Goal: Information Seeking & Learning: Learn about a topic

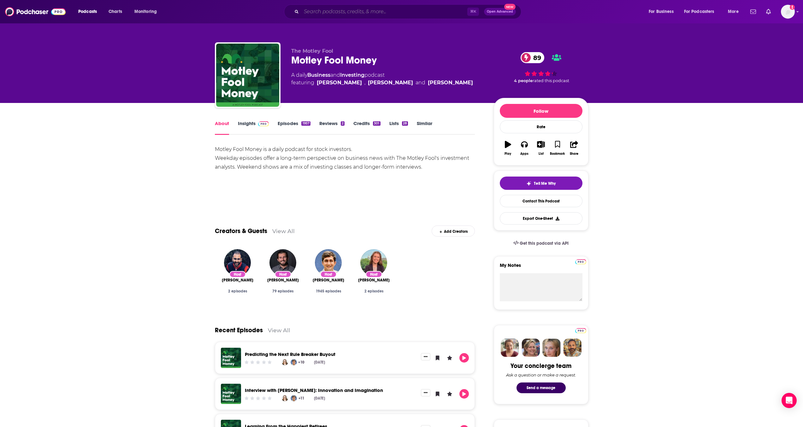
click at [340, 11] on input "Search podcasts, credits, & more..." at bounding box center [384, 12] width 166 height 10
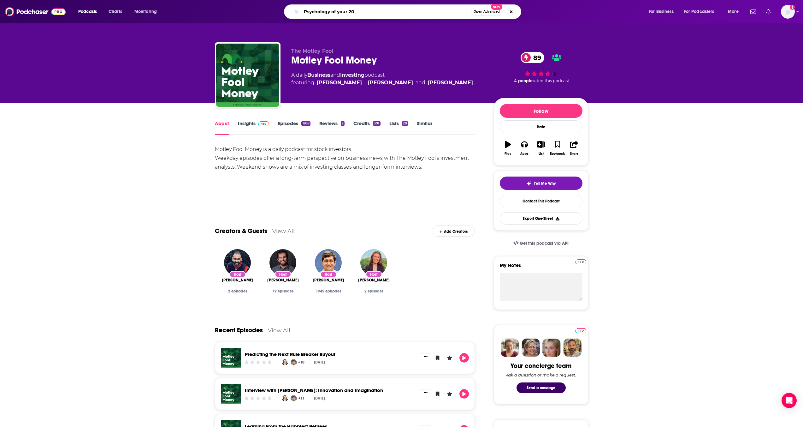
type input "Psychology of your 20s"
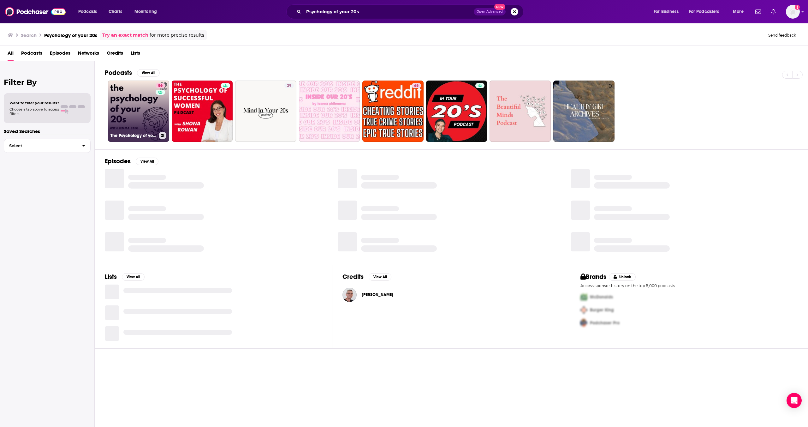
click at [158, 112] on div "86" at bounding box center [161, 107] width 11 height 49
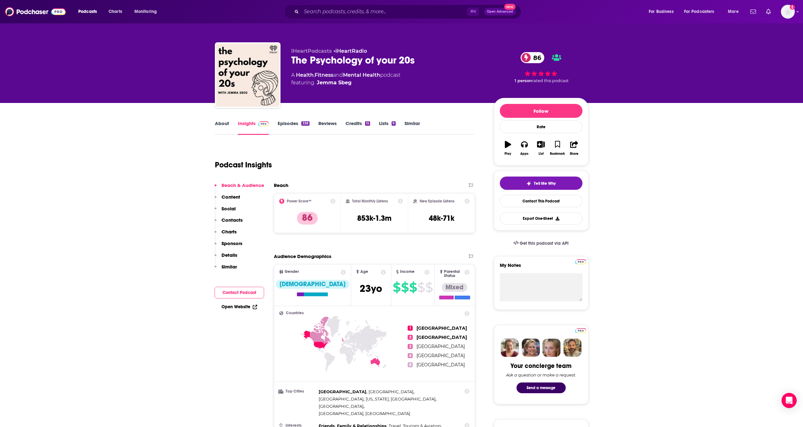
click at [228, 124] on link "About" at bounding box center [222, 127] width 14 height 15
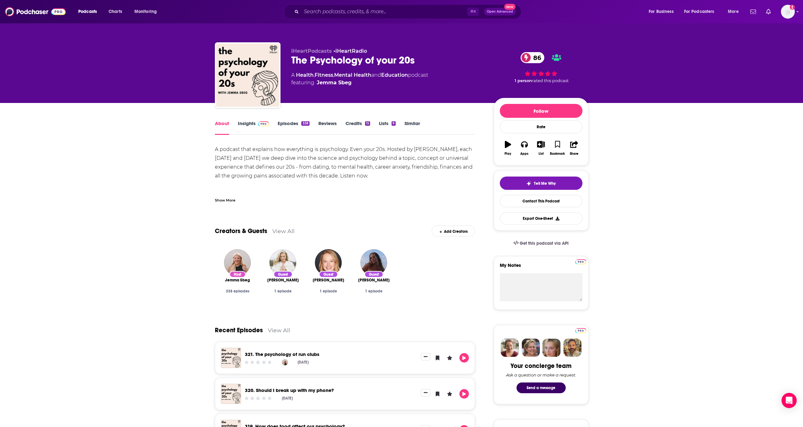
drag, startPoint x: 395, startPoint y: 65, endPoint x: 281, endPoint y: 67, distance: 113.6
click at [281, 67] on div "iHeartPodcasts • iHeartRadio The Psychology of your 20s 86 A Health , Fitness ,…" at bounding box center [402, 76] width 374 height 68
drag, startPoint x: 285, startPoint y: 62, endPoint x: 429, endPoint y: 59, distance: 144.2
click at [429, 59] on div "iHeartPodcasts • iHeartRadio The Psychology of your 20s 86 A Health , Fitness ,…" at bounding box center [402, 76] width 374 height 68
copy h1 "The Psychology of your 20s"
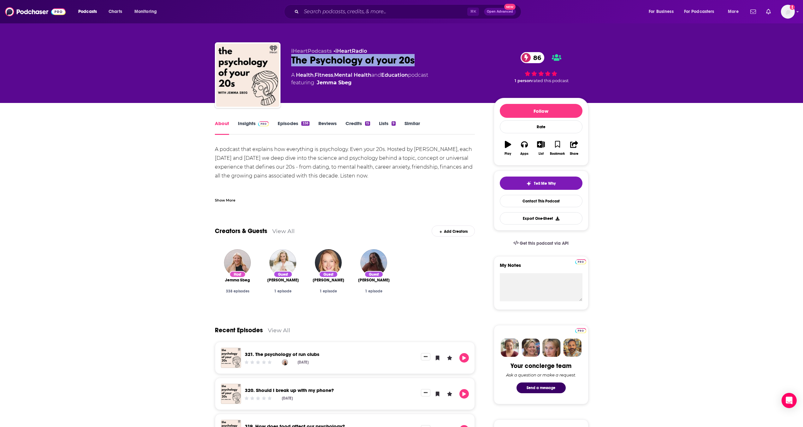
click at [411, 125] on link "Similar" at bounding box center [412, 127] width 15 height 15
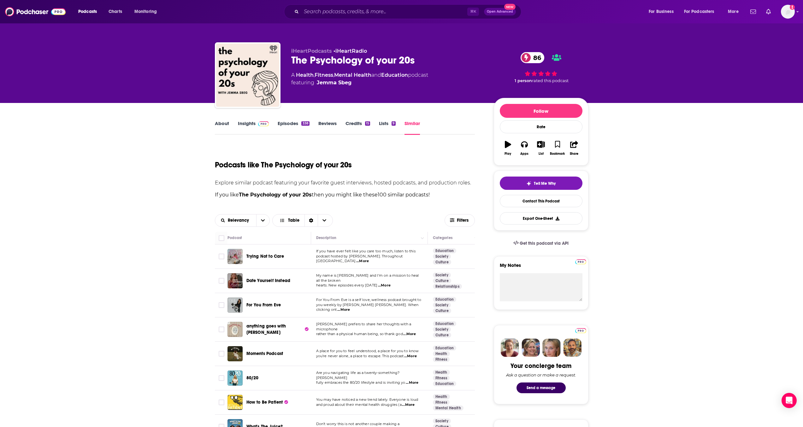
click at [370, 260] on span "podcast hosted by Ashley Corbo. Throughout Ashl" at bounding box center [359, 258] width 86 height 9
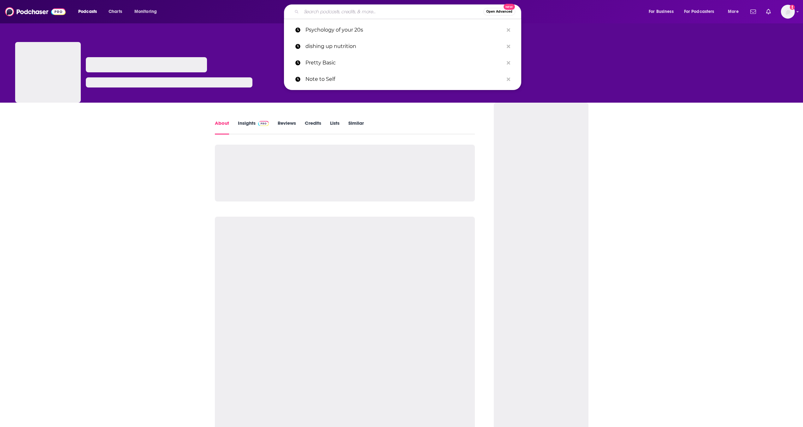
click at [353, 12] on input "Search podcasts, credits, & more..." at bounding box center [392, 12] width 182 height 10
paste input "Entrepreneurs on Fire"
type input "Entrepreneurs on Fire"
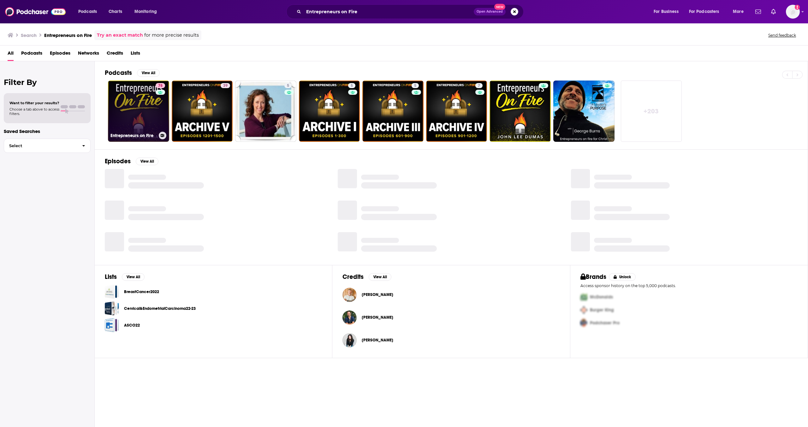
click at [154, 118] on link "78 Entrepreneurs on Fire" at bounding box center [138, 110] width 61 height 61
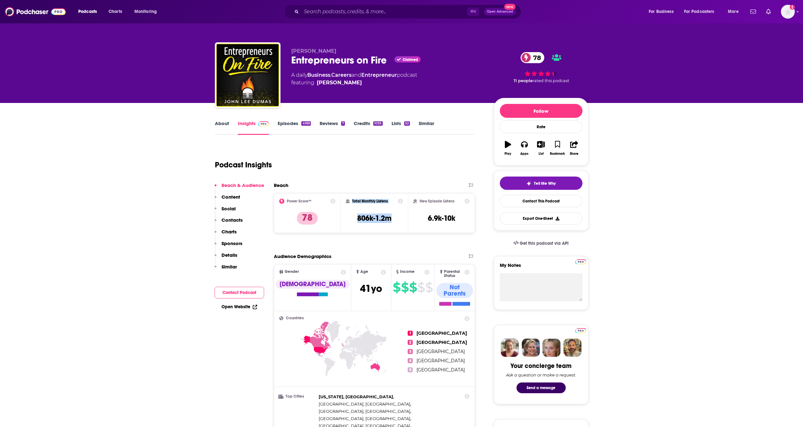
drag, startPoint x: 395, startPoint y: 223, endPoint x: 345, endPoint y: 204, distance: 53.1
click at [345, 204] on div "Total Monthly Listens 806k-1.2m" at bounding box center [374, 213] width 67 height 40
copy div "Total Monthly Listens 806k-1.2m"
click at [343, 12] on input "Search podcasts, credits, & more..." at bounding box center [384, 12] width 166 height 10
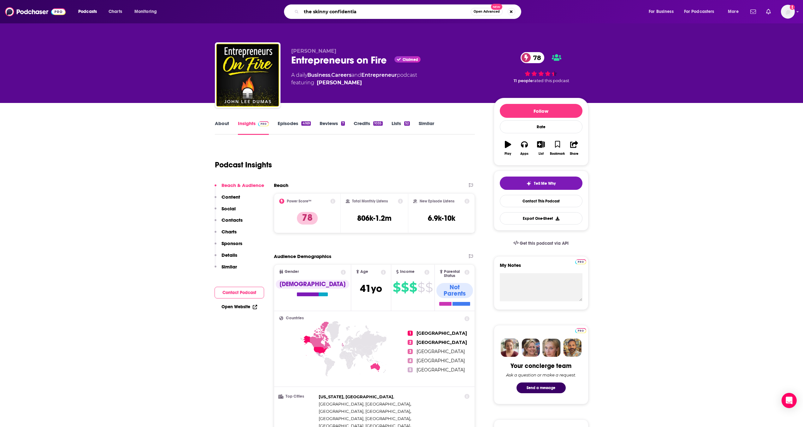
type input "the skinny confidential"
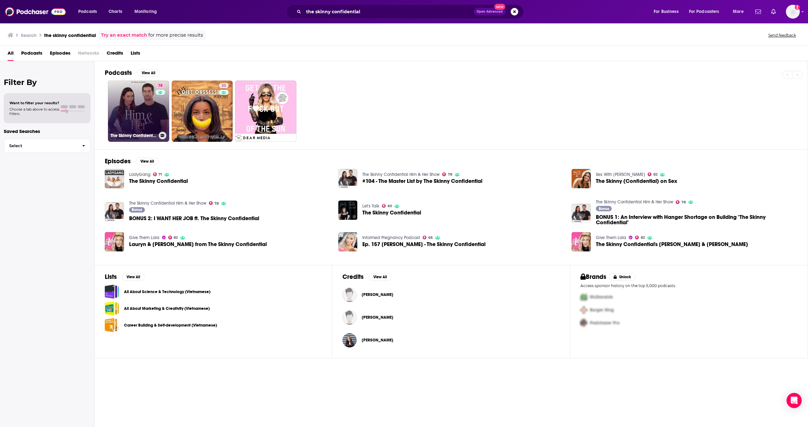
click at [141, 131] on link "78 The Skinny Confidential Him & Her Show" at bounding box center [138, 110] width 61 height 61
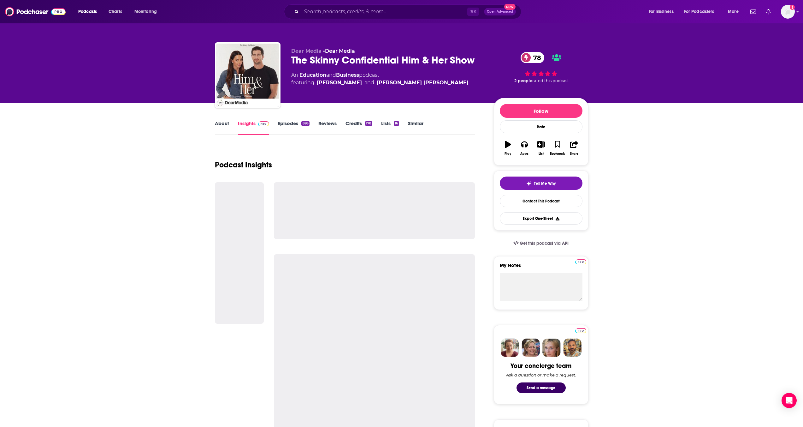
click at [226, 125] on link "About" at bounding box center [222, 127] width 14 height 15
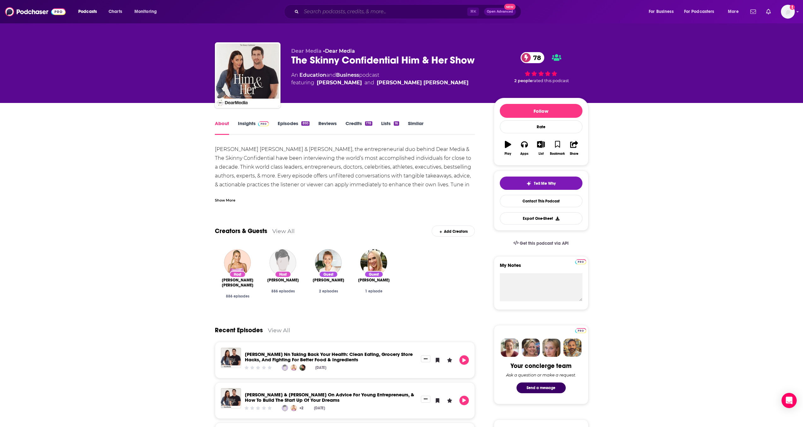
click at [319, 15] on input "Search podcasts, credits, & more..." at bounding box center [384, 12] width 166 height 10
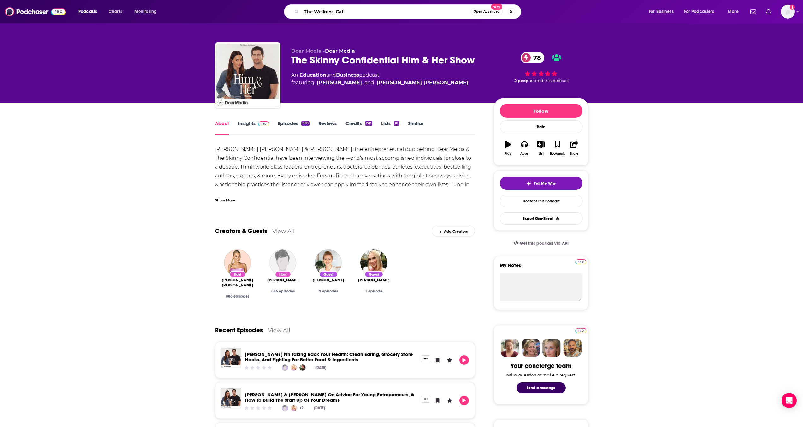
type input "The Wellness Cafe"
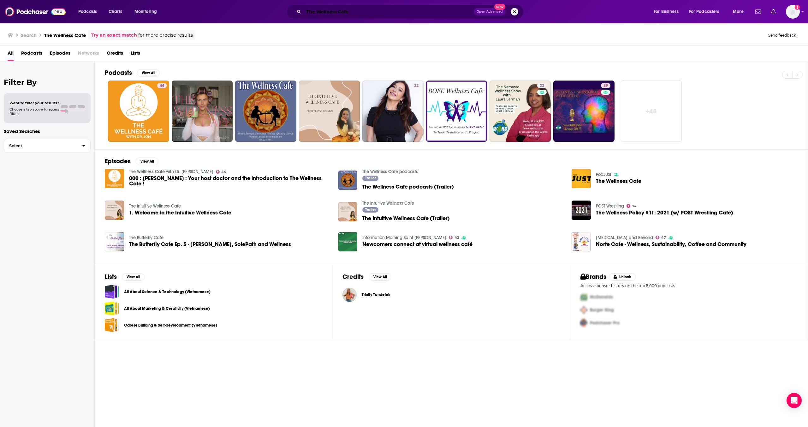
click at [387, 13] on input "The Wellness Cafe" at bounding box center [389, 12] width 170 height 10
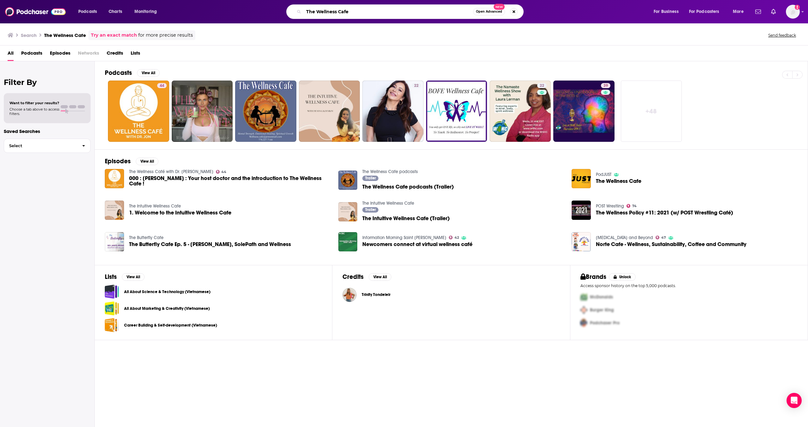
click at [387, 13] on input "The Wellness Cafe" at bounding box center [388, 12] width 169 height 10
paste input "Financial FEminist"
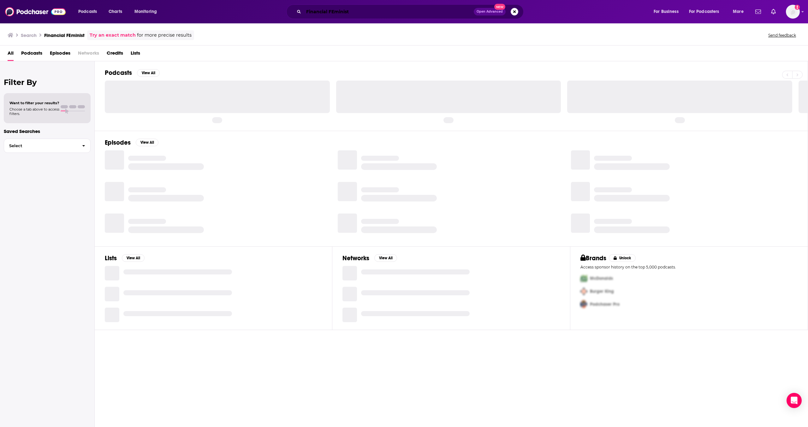
click at [333, 12] on input "Financial FEminist" at bounding box center [389, 12] width 170 height 10
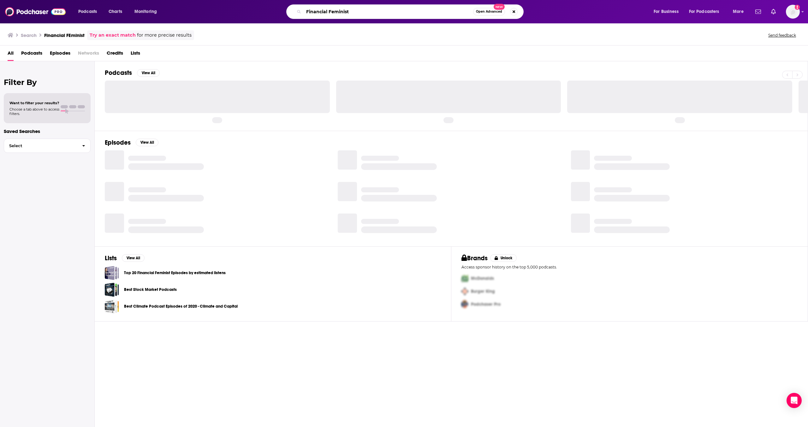
type input "Financial Feminist"
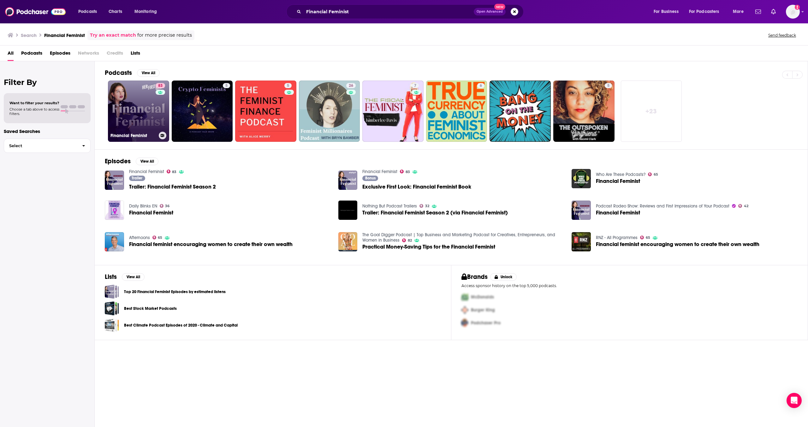
click at [132, 130] on link "83 Financial Feminist" at bounding box center [138, 110] width 61 height 61
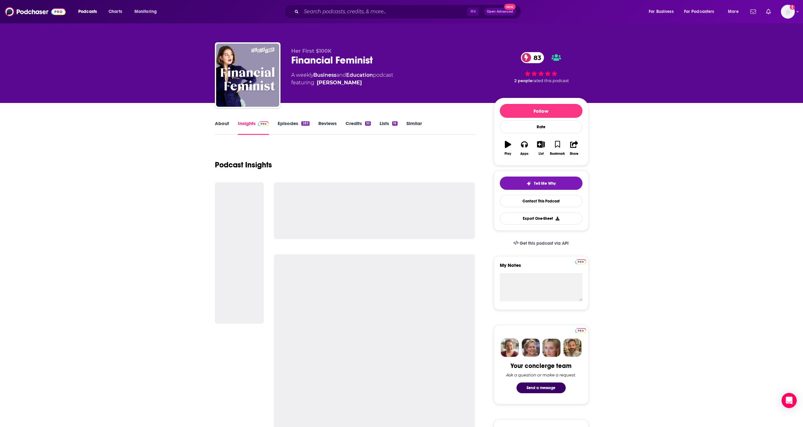
click at [307, 127] on link "Episodes 283" at bounding box center [294, 127] width 32 height 15
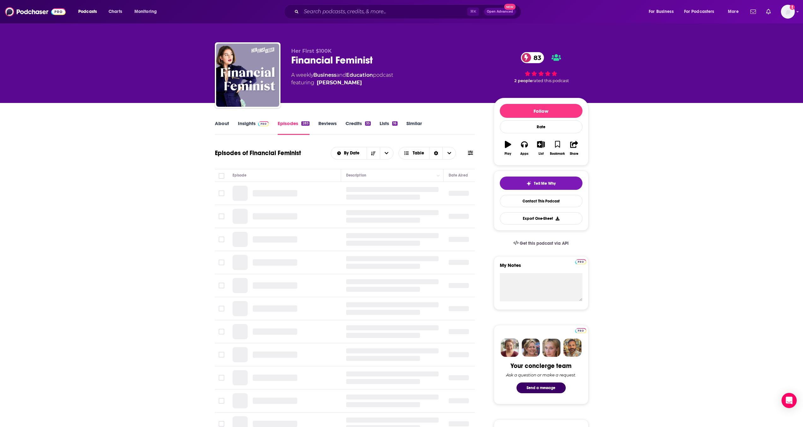
click at [224, 124] on link "About" at bounding box center [222, 127] width 14 height 15
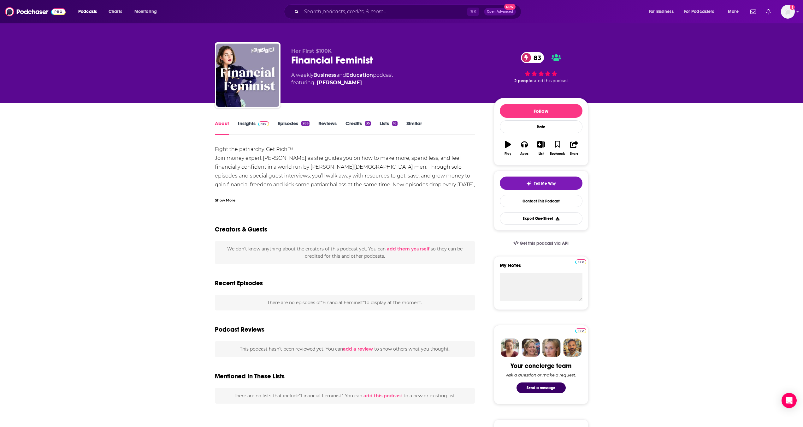
click at [256, 122] on span at bounding box center [263, 123] width 14 height 6
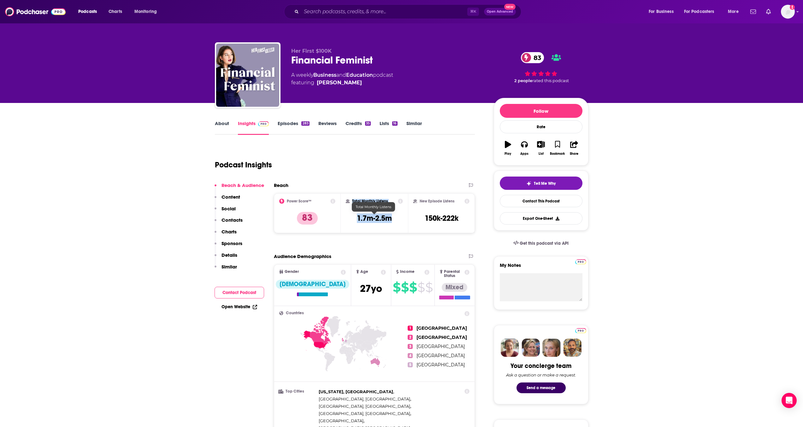
drag, startPoint x: 389, startPoint y: 218, endPoint x: 343, endPoint y: 203, distance: 48.0
click at [343, 203] on div "Total Monthly Listens 1.7m-2.5m" at bounding box center [374, 213] width 67 height 40
click at [355, 14] on input "Search podcasts, credits, & more..." at bounding box center [384, 12] width 166 height 10
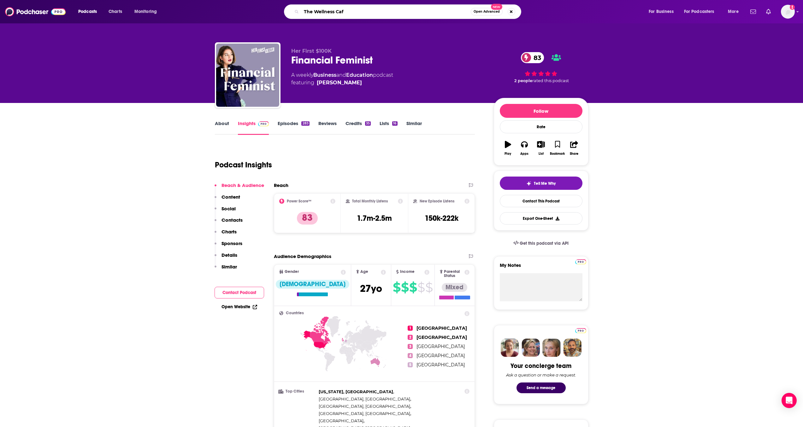
type input "The Wellness Cafe"
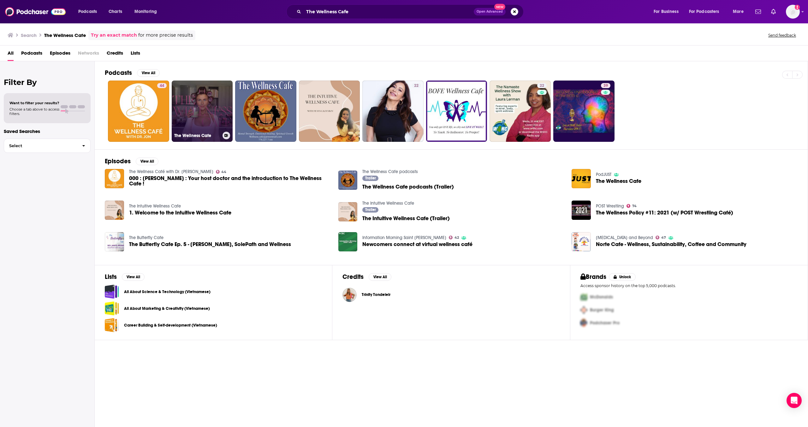
click at [219, 105] on link "The Wellness Cafe" at bounding box center [202, 110] width 61 height 61
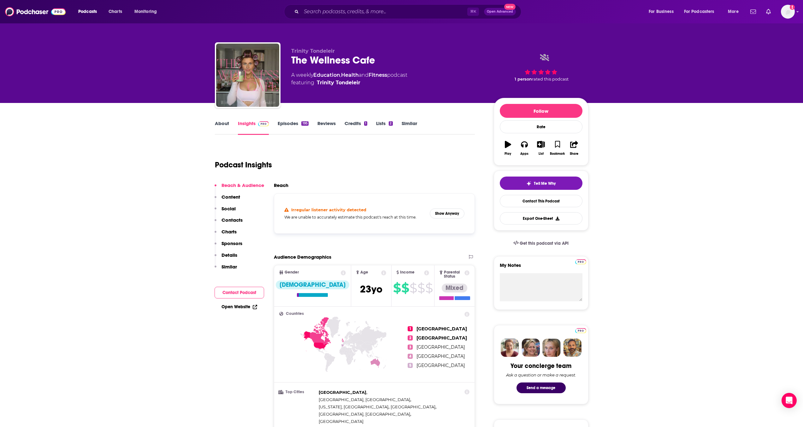
click at [223, 126] on link "About" at bounding box center [222, 127] width 14 height 15
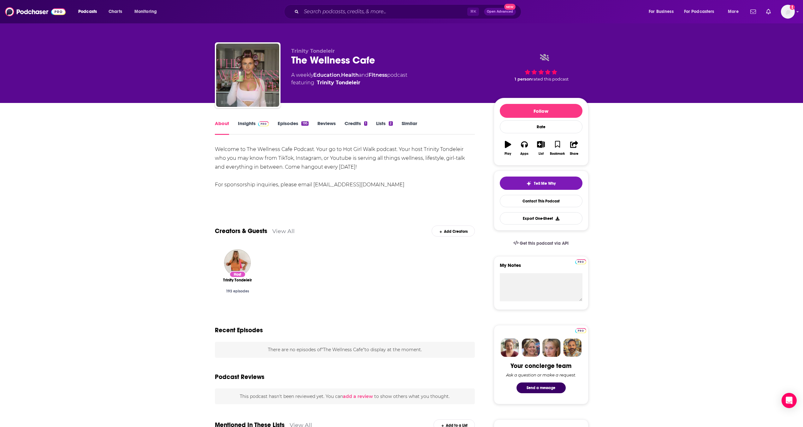
click at [256, 123] on span at bounding box center [263, 123] width 14 height 6
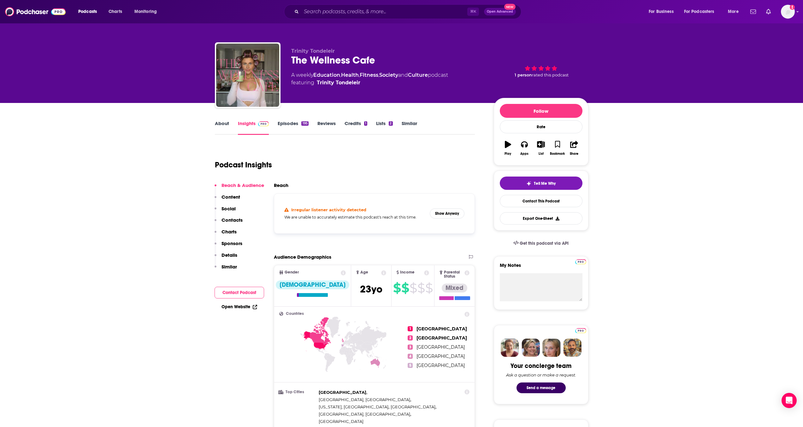
click at [341, 210] on h4 "Irregular listener activity detected" at bounding box center [328, 209] width 75 height 5
click at [452, 212] on button "Show Anyway" at bounding box center [447, 213] width 35 height 10
drag, startPoint x: 237, startPoint y: 116, endPoint x: 224, endPoint y: 120, distance: 13.5
click at [222, 123] on link "About" at bounding box center [222, 127] width 14 height 15
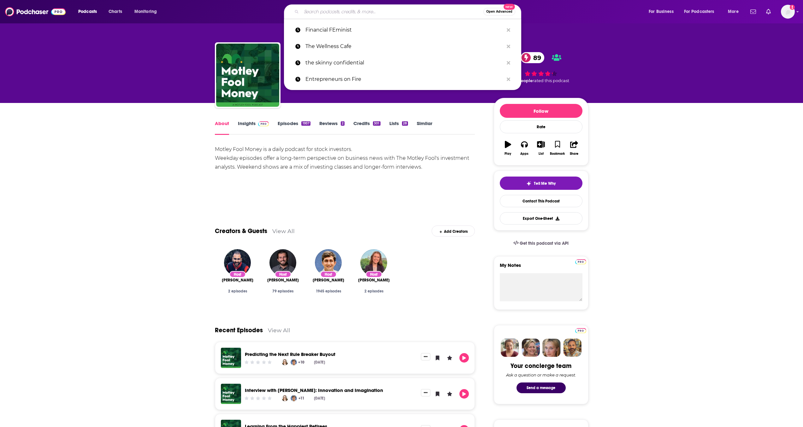
click at [364, 7] on input "Search podcasts, credits, & more..." at bounding box center [392, 12] width 182 height 10
paste input "Food, We Need To Talk"
type input "Food, We Need To Talk"
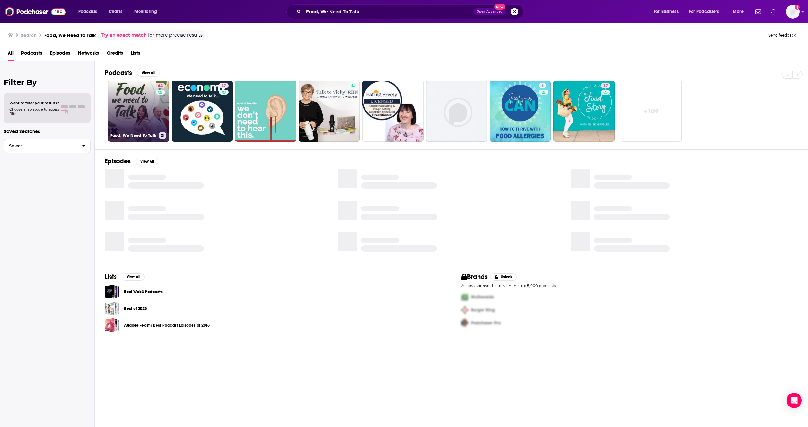
click at [143, 115] on link "64 Food, We Need To Talk" at bounding box center [138, 110] width 61 height 61
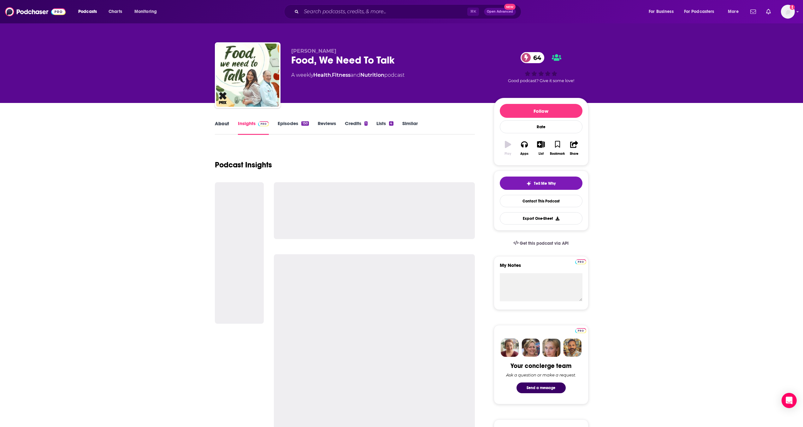
click at [231, 127] on div "About" at bounding box center [226, 127] width 23 height 15
click at [223, 125] on link "About" at bounding box center [222, 127] width 14 height 15
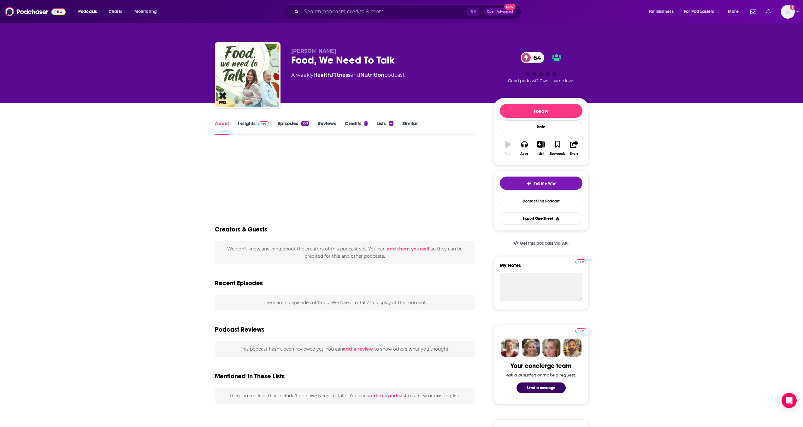
click at [297, 121] on link "Episodes 150" at bounding box center [293, 127] width 31 height 15
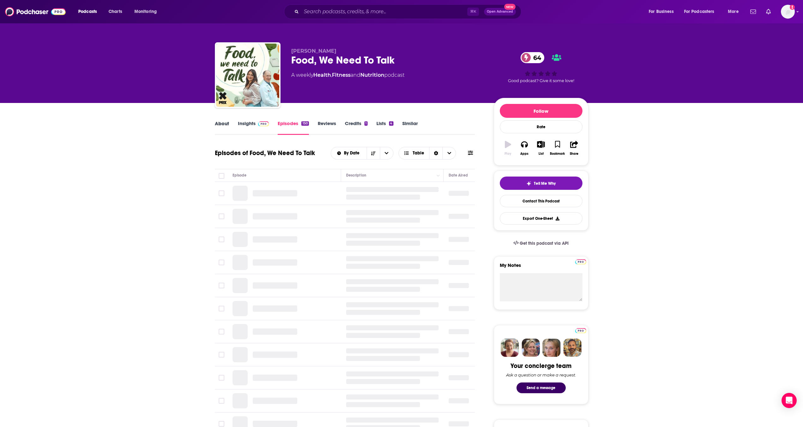
click at [232, 124] on div "About" at bounding box center [226, 127] width 23 height 15
click at [222, 124] on link "About" at bounding box center [222, 127] width 14 height 15
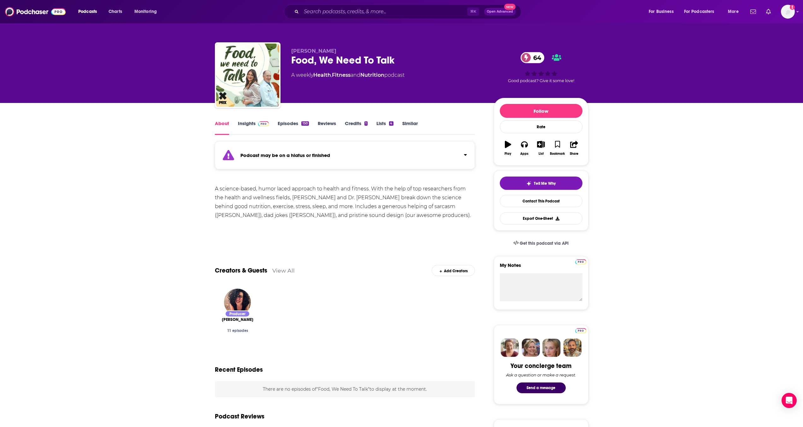
click at [249, 122] on link "Insights" at bounding box center [253, 127] width 31 height 15
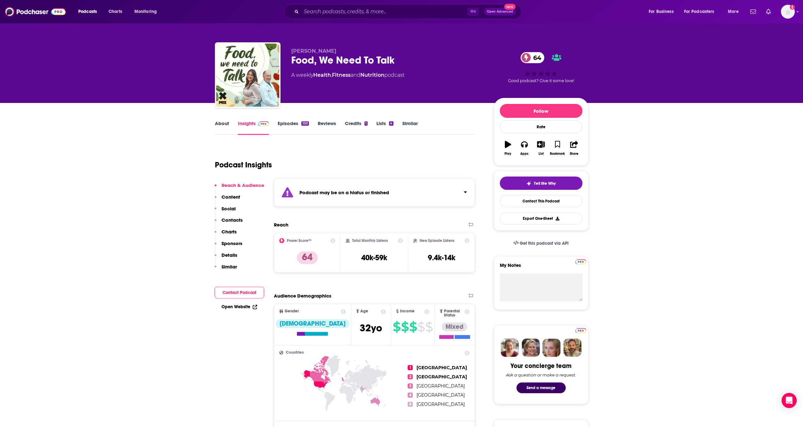
click at [318, 19] on div "Podcasts Charts Monitoring ⌘ K Open Advanced New For Business For Podcasters Mo…" at bounding box center [401, 11] width 803 height 23
click at [331, 13] on input "Search podcasts, credits, & more..." at bounding box center [384, 12] width 166 height 10
paste input "Skimm'd from the Couch"
type input "Skimm'd from the Couch"
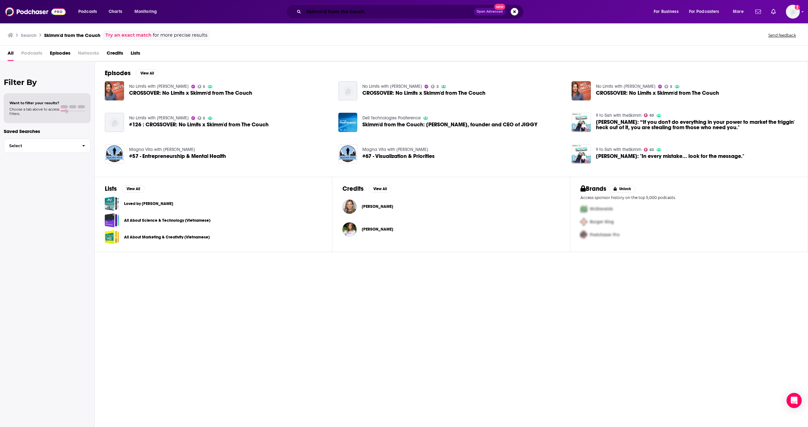
click at [387, 13] on input "Skimm'd from the Couch" at bounding box center [389, 12] width 170 height 10
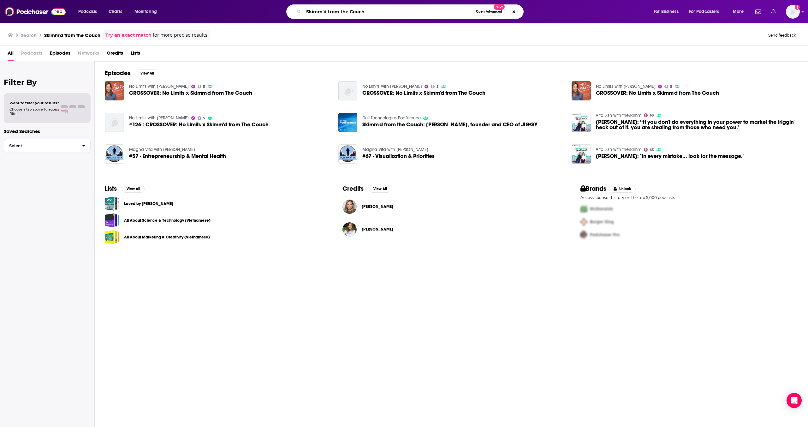
click at [388, 13] on input "Skimm'd from the Couch" at bounding box center [388, 12] width 169 height 10
type input "The Skimm"
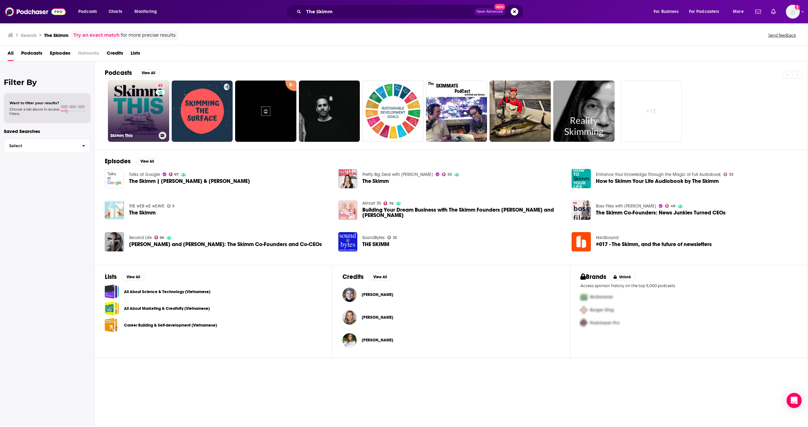
click at [160, 120] on div "63" at bounding box center [161, 107] width 11 height 49
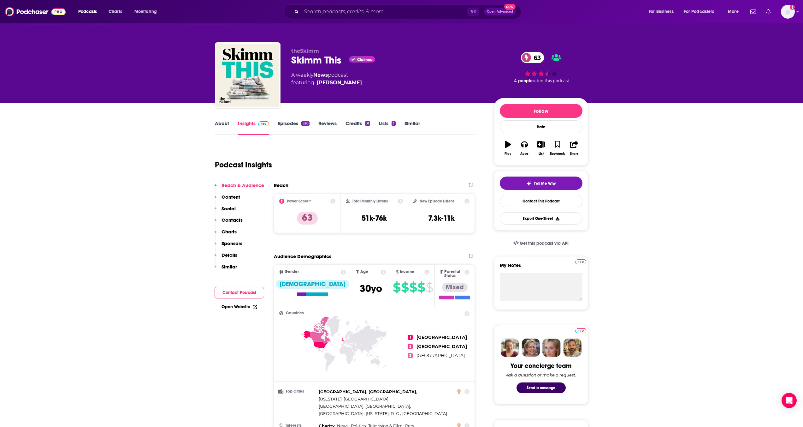
click at [303, 54] on span "theSkimm" at bounding box center [305, 51] width 28 height 6
drag, startPoint x: 269, startPoint y: 57, endPoint x: 306, endPoint y: 53, distance: 38.1
click at [269, 57] on img "Skimm This" at bounding box center [247, 75] width 63 height 63
click at [306, 51] on span "theSkimm" at bounding box center [305, 51] width 28 height 6
click at [318, 59] on div "Skimm This Claimed 63" at bounding box center [387, 60] width 192 height 12
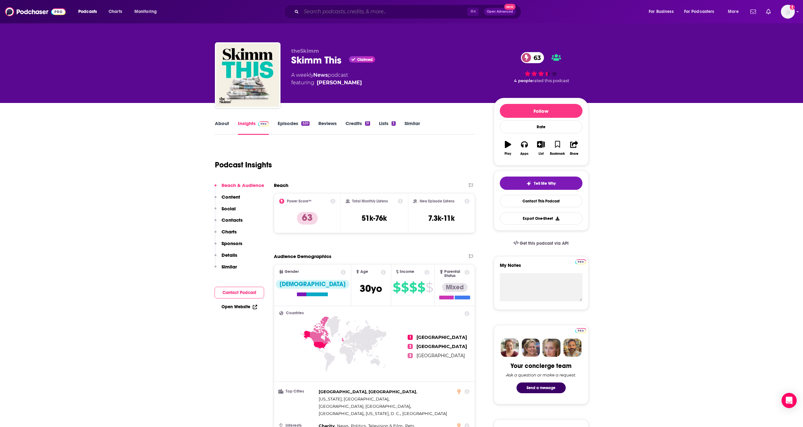
click at [386, 15] on input "Search podcasts, credits, & more..." at bounding box center [384, 12] width 166 height 10
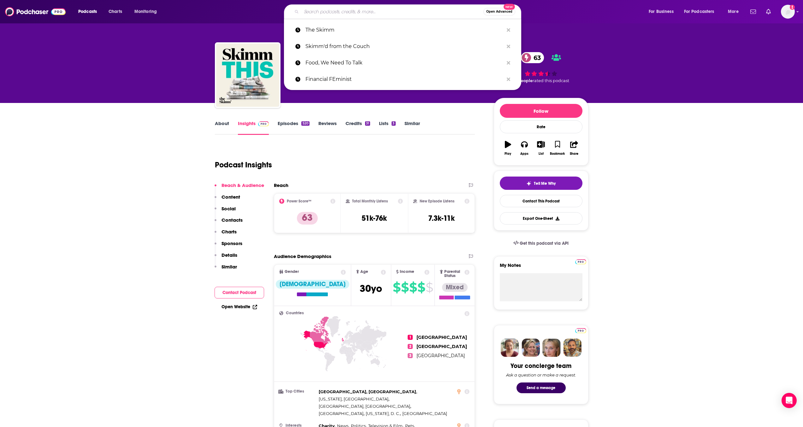
paste input "9 to 5ish with theSkimm Carly Zakin"
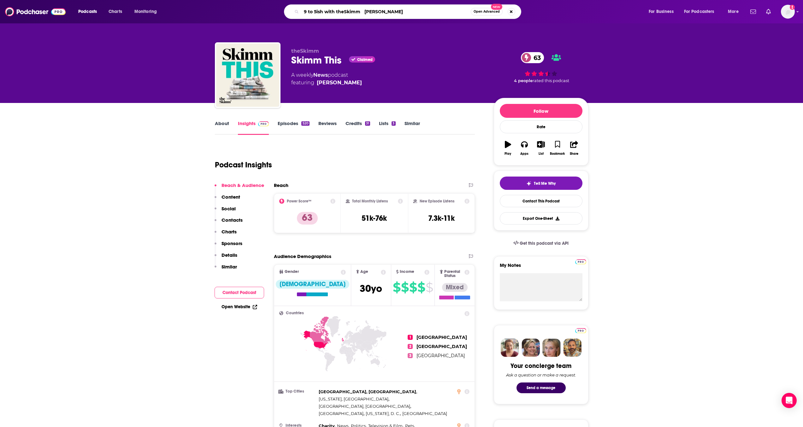
drag, startPoint x: 420, startPoint y: 13, endPoint x: 363, endPoint y: 11, distance: 56.8
click at [363, 11] on input "9 to 5ish with theSkimm Carly Zakin" at bounding box center [385, 12] width 169 height 10
type input "9 to 5ish with theSkimm"
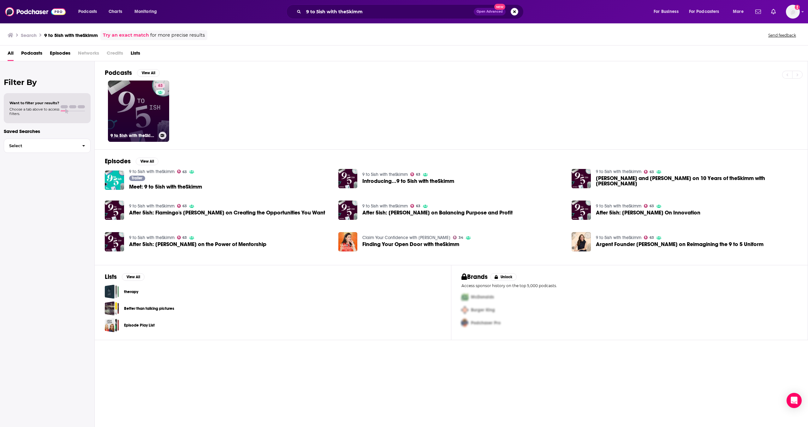
click at [139, 111] on link "63 9 to 5ish with theSkimm" at bounding box center [138, 110] width 61 height 61
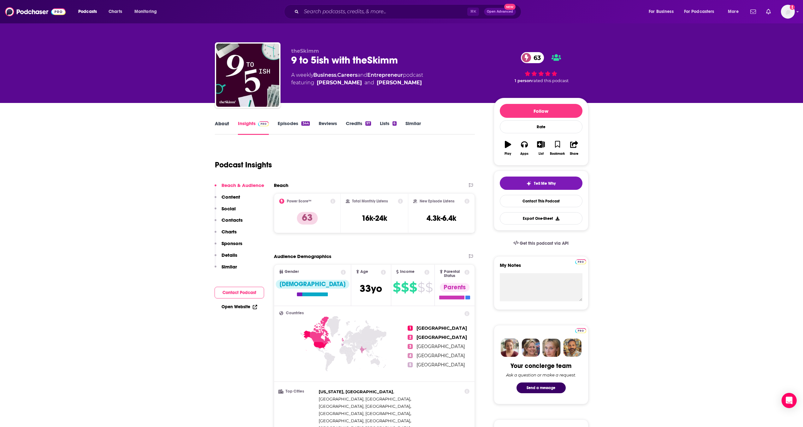
click at [231, 124] on div "About" at bounding box center [226, 127] width 23 height 15
click at [227, 122] on link "About" at bounding box center [222, 127] width 14 height 15
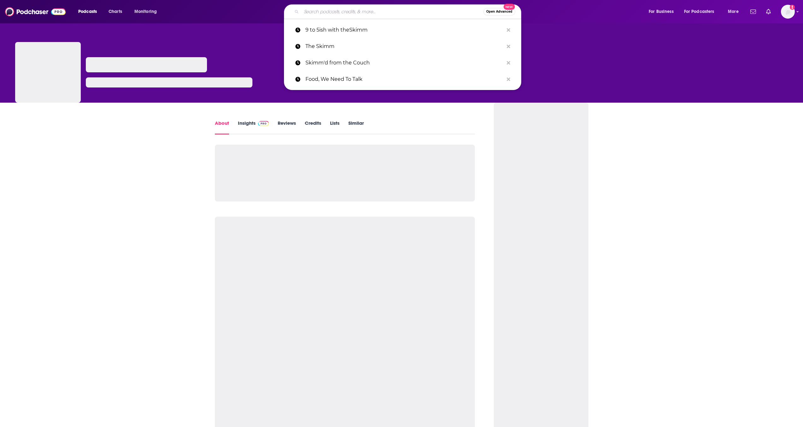
click at [356, 12] on input "Search podcasts, credits, & more..." at bounding box center [392, 12] width 182 height 10
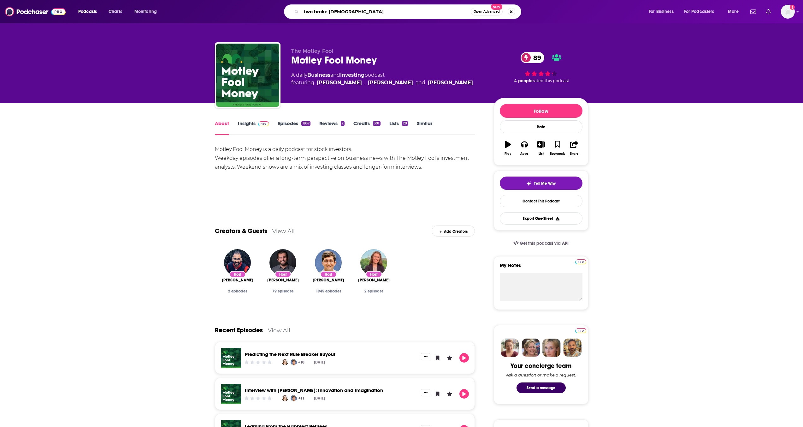
type input "two broke chicks"
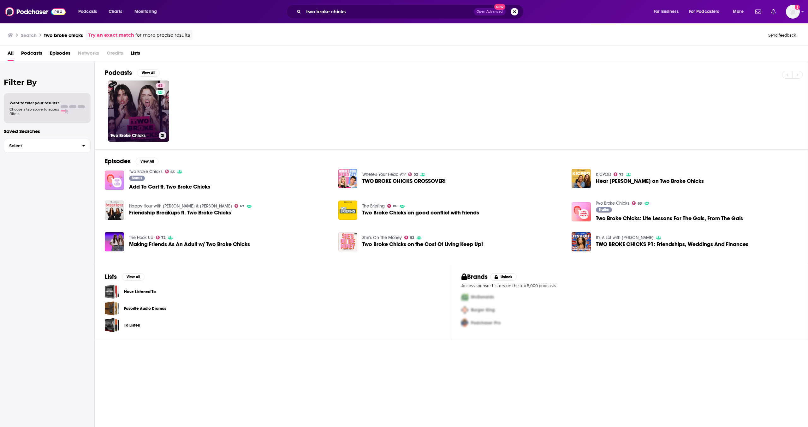
click at [158, 107] on div "63" at bounding box center [161, 107] width 11 height 49
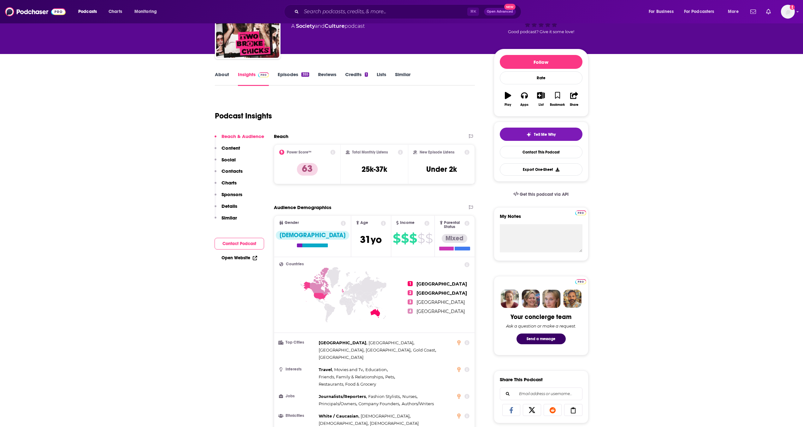
scroll to position [49, 0]
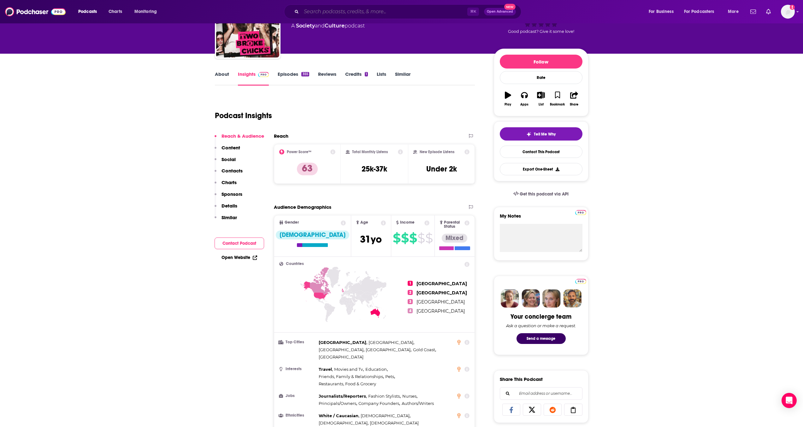
click at [346, 11] on input "Search podcasts, credits, & more..." at bounding box center [384, 12] width 166 height 10
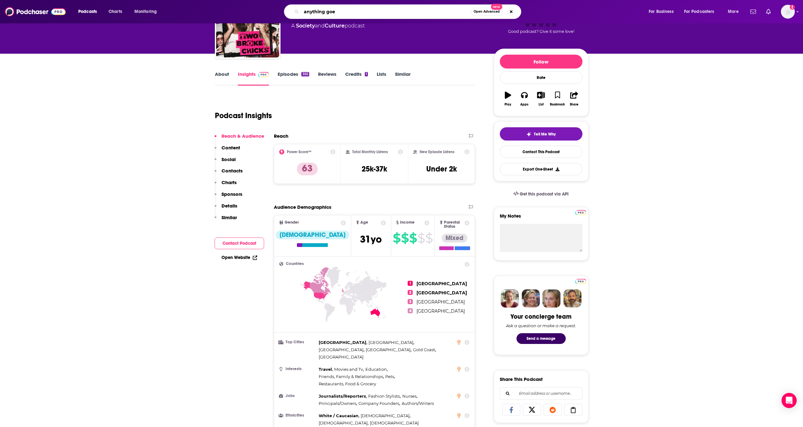
type input "anything goes"
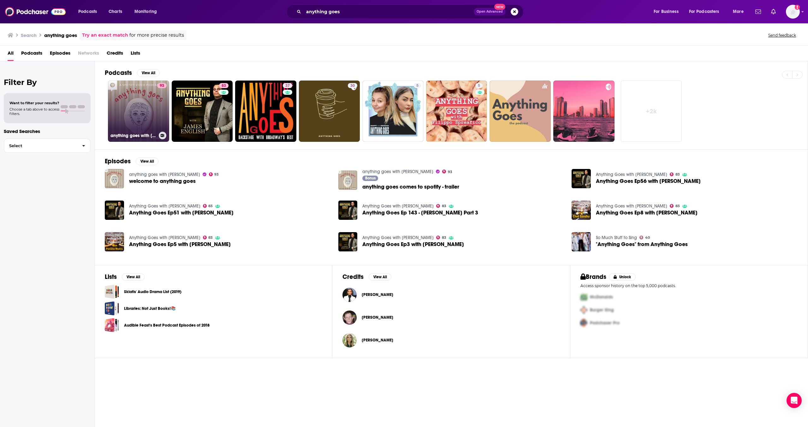
click at [148, 113] on link "93 anything goes with emma chamberlain" at bounding box center [138, 110] width 61 height 61
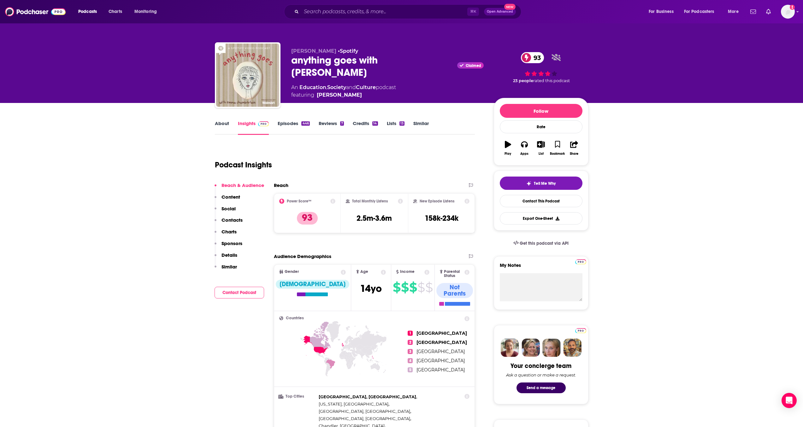
click at [221, 127] on link "About" at bounding box center [222, 127] width 14 height 15
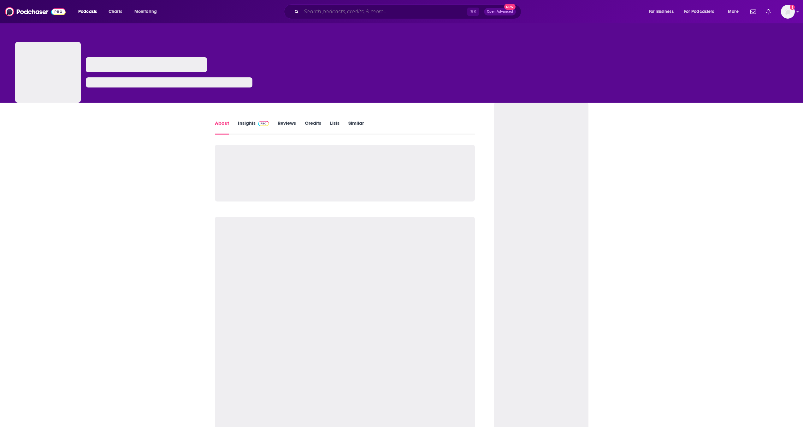
click at [392, 13] on input "Search podcasts, credits, & more..." at bounding box center [384, 12] width 166 height 10
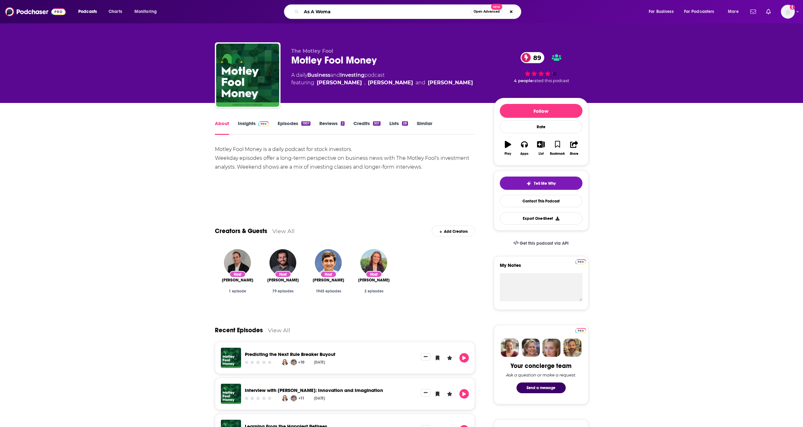
type input "As A Woman"
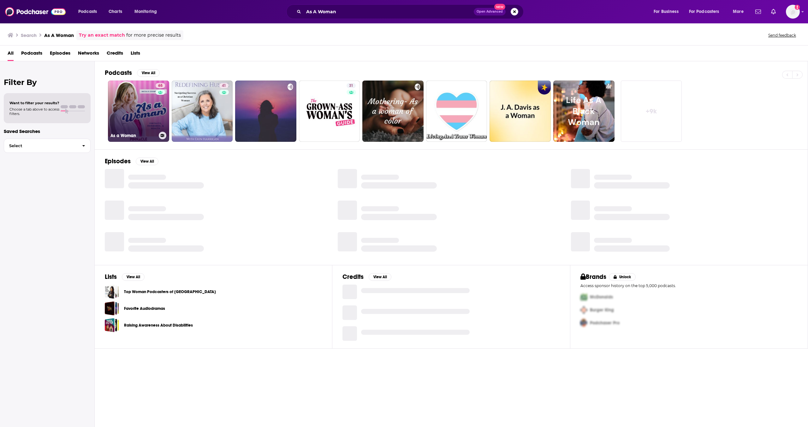
click at [154, 120] on link "65 As a Woman" at bounding box center [138, 110] width 61 height 61
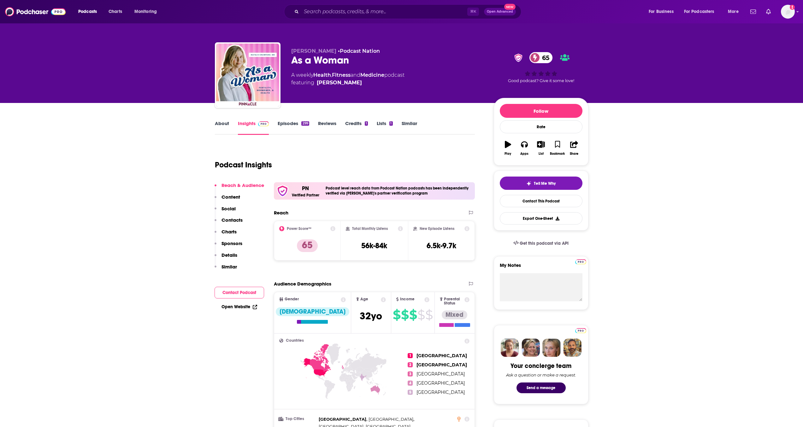
click at [284, 126] on link "Episodes 299" at bounding box center [293, 127] width 31 height 15
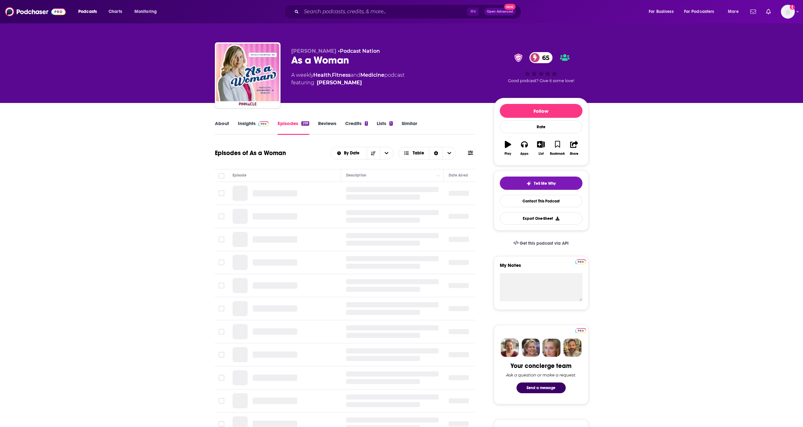
click at [226, 124] on link "About" at bounding box center [222, 127] width 14 height 15
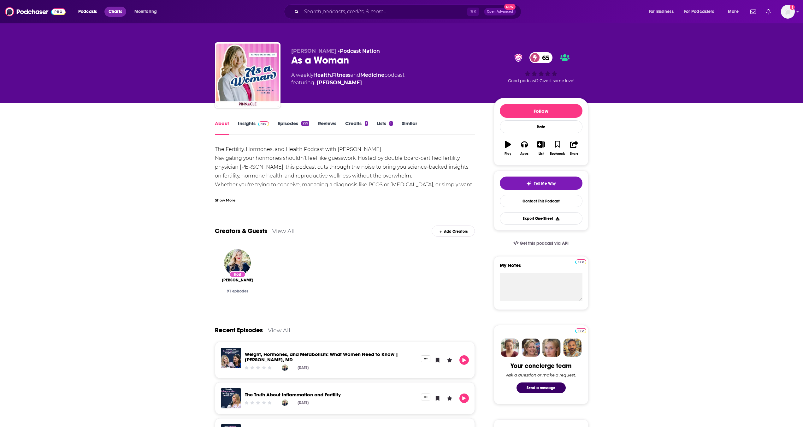
click at [116, 9] on span "Charts" at bounding box center [116, 11] width 14 height 9
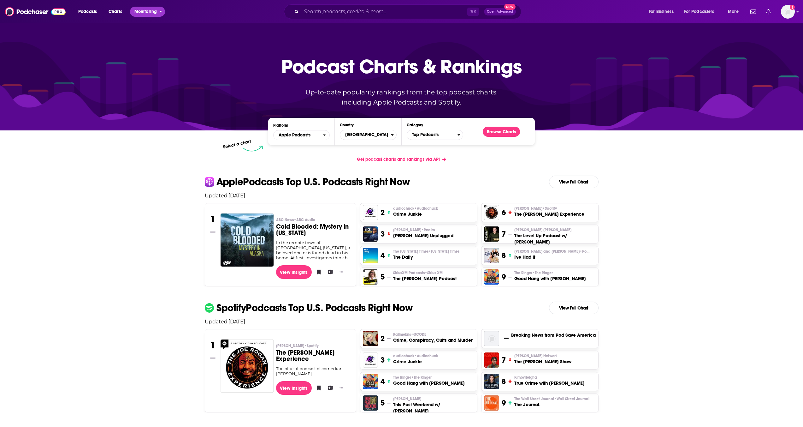
click at [155, 15] on span "Monitoring" at bounding box center [145, 11] width 22 height 9
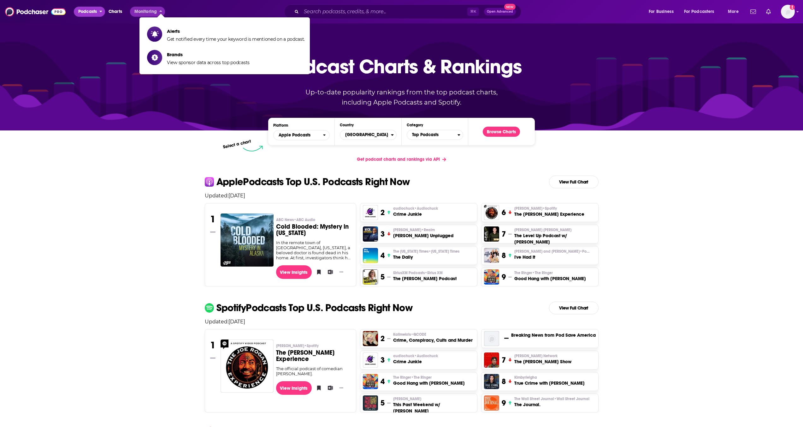
click at [96, 15] on span "Podcasts" at bounding box center [87, 11] width 19 height 9
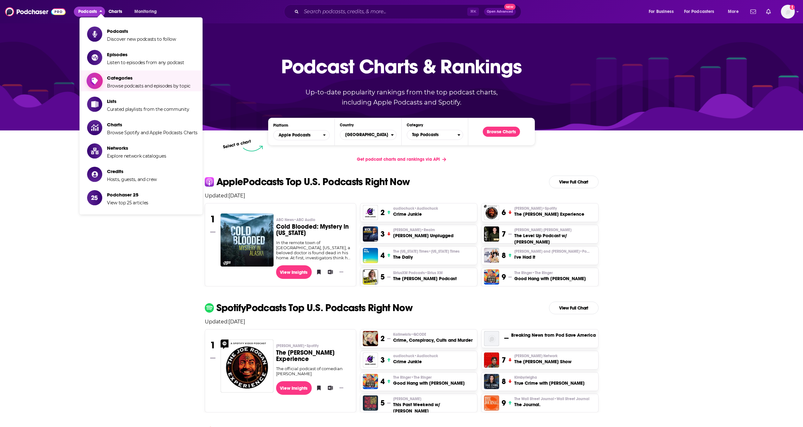
click at [120, 80] on span "Categories" at bounding box center [149, 78] width 84 height 6
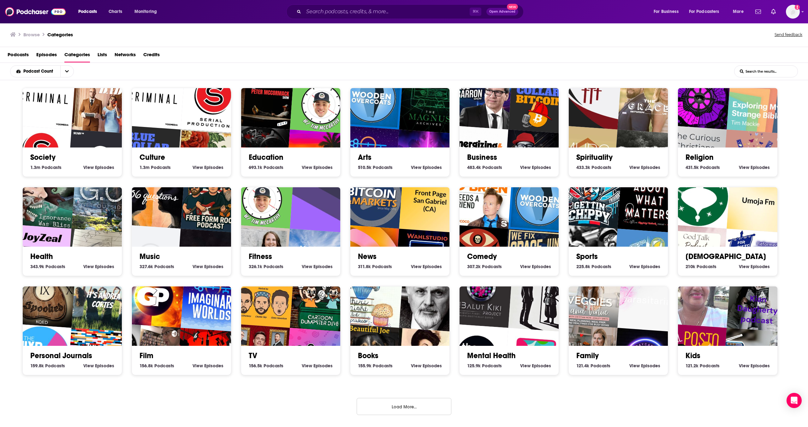
click at [595, 136] on img "McFarland Hill Baptist Church Podcast" at bounding box center [585, 156] width 63 height 63
click at [85, 220] on img "G.O. Get Outside Podcast - Everyday Active People Outdoors" at bounding box center [102, 200] width 63 height 63
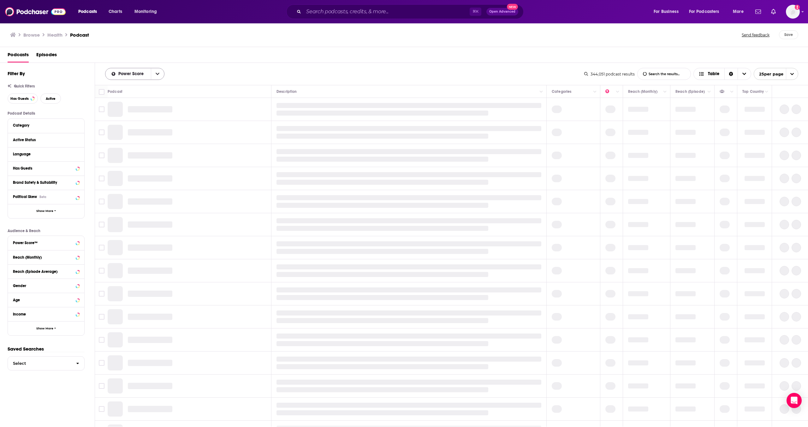
click at [156, 71] on button "open menu" at bounding box center [157, 73] width 13 height 11
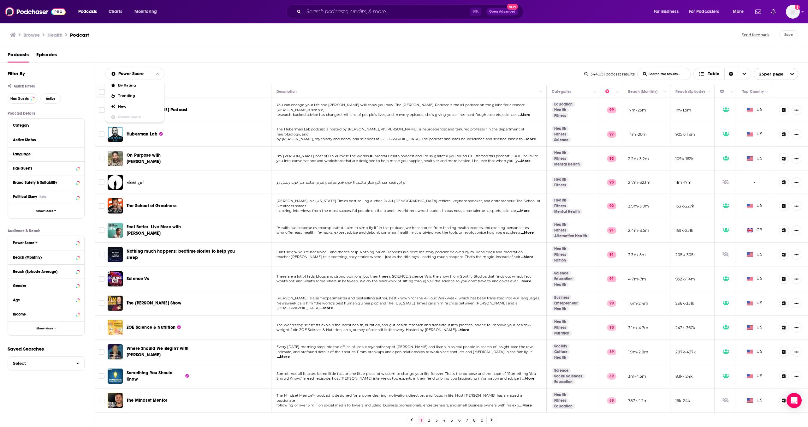
click at [212, 67] on div "Power Score By Rating Trending New Power Score List Search Input Search the res…" at bounding box center [451, 74] width 713 height 22
click at [525, 113] on span "...More" at bounding box center [524, 114] width 13 height 5
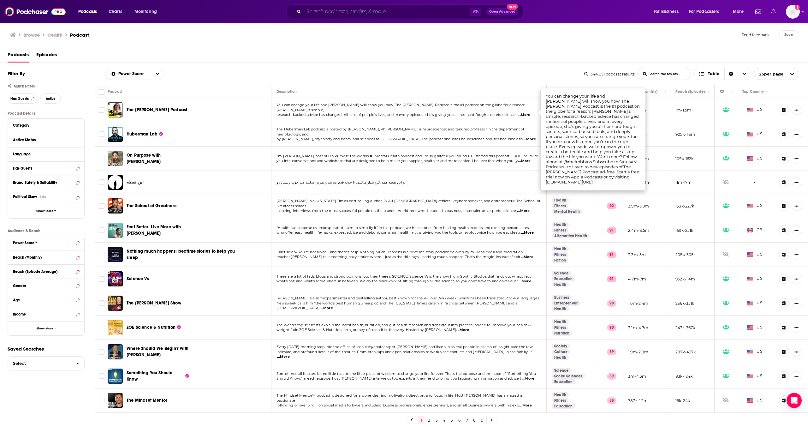
click at [340, 15] on input "Search podcasts, credits, & more..." at bounding box center [387, 12] width 166 height 10
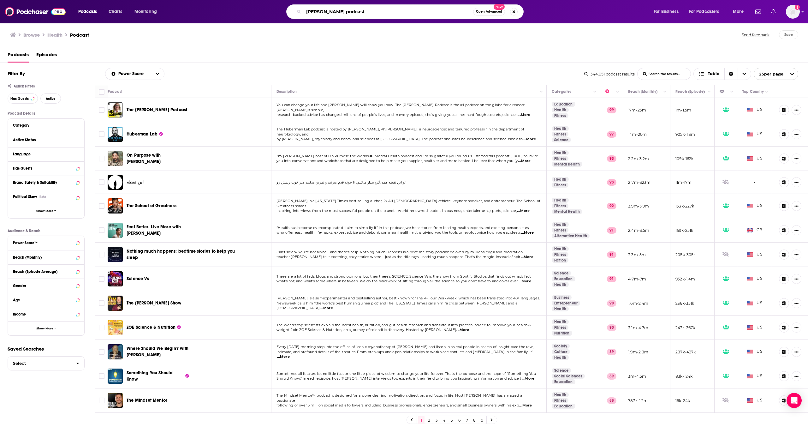
type input "[PERSON_NAME] podcast"
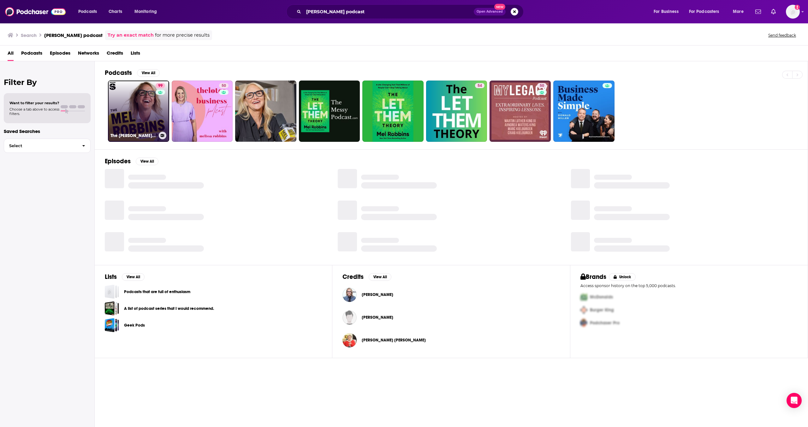
click at [147, 98] on link "99 The [PERSON_NAME] Podcast" at bounding box center [138, 110] width 61 height 61
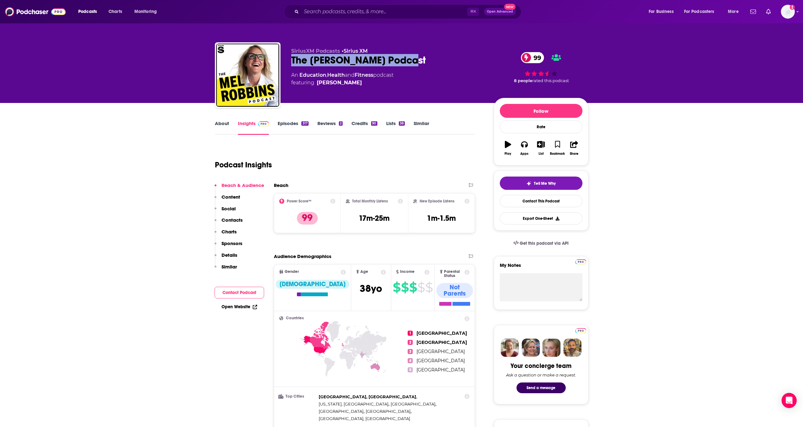
drag, startPoint x: 412, startPoint y: 60, endPoint x: 286, endPoint y: 62, distance: 126.6
click at [286, 62] on div "SiriusXM Podcasts • Sirius XM The [PERSON_NAME] Podcast 99 An Education , Healt…" at bounding box center [402, 76] width 374 height 68
copy h2 "The [PERSON_NAME] Podcast"
